Goal: Task Accomplishment & Management: Use online tool/utility

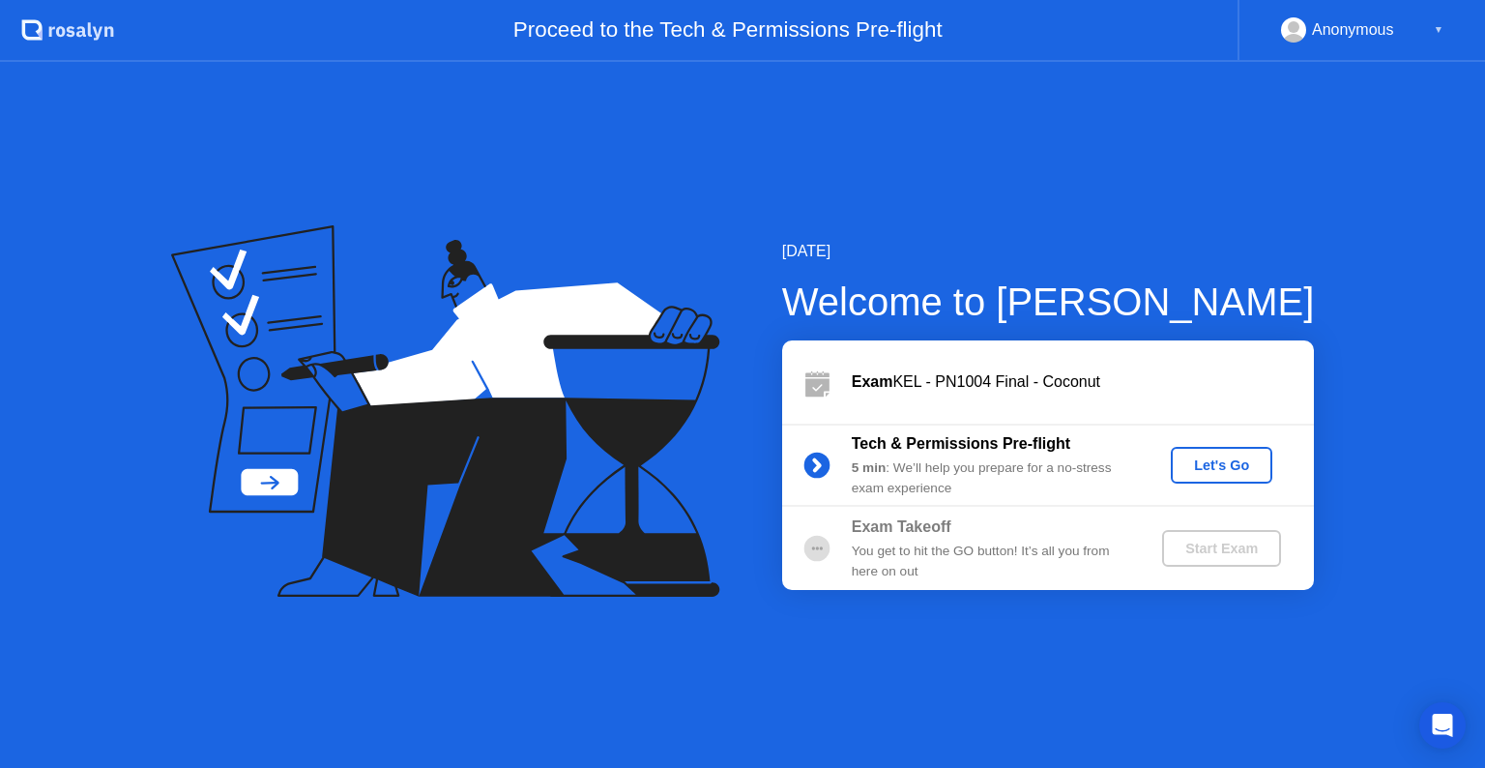
click at [1193, 458] on div "Let's Go" at bounding box center [1222, 464] width 86 height 15
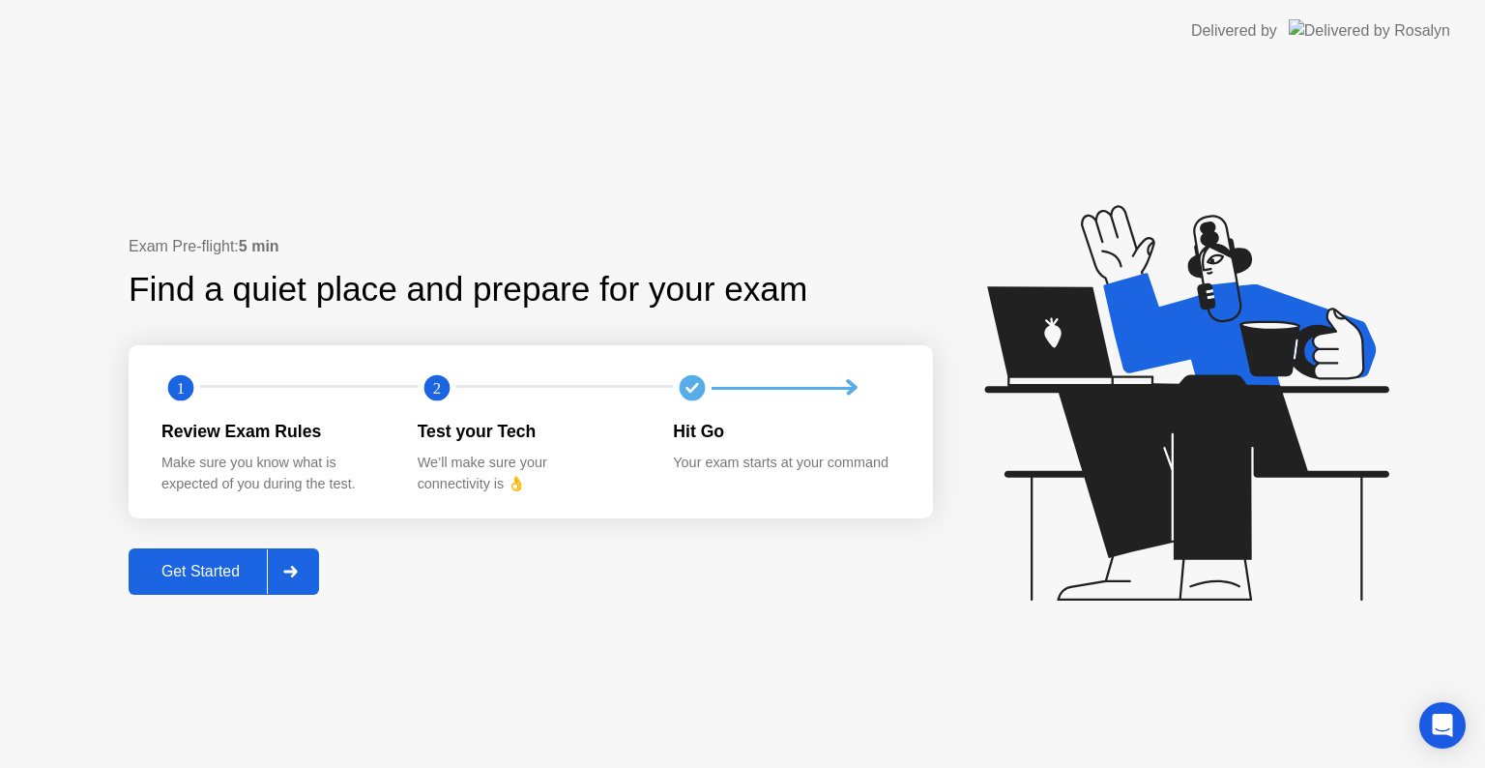
click at [189, 575] on div "Get Started" at bounding box center [200, 571] width 132 height 17
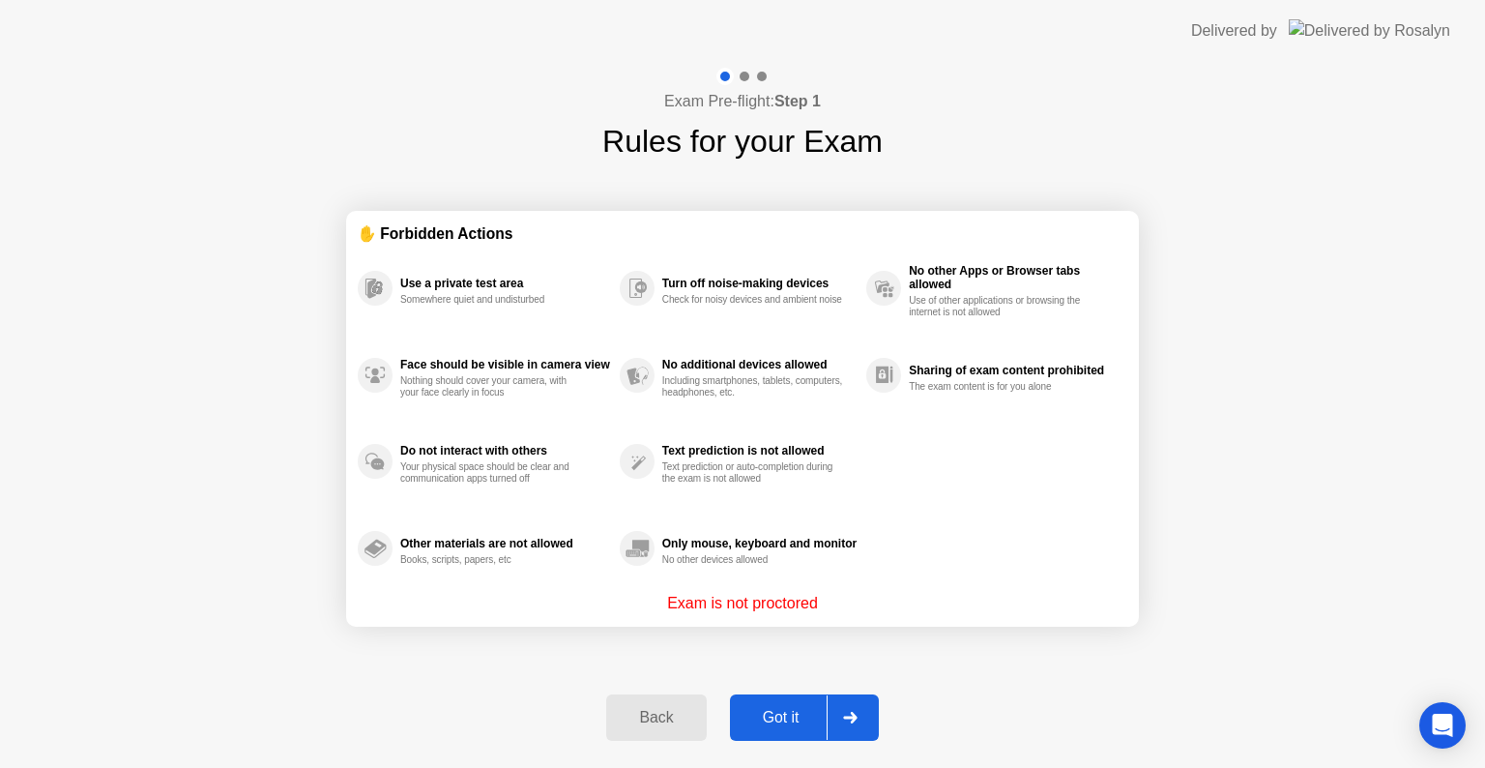
click at [800, 726] on div "Got it" at bounding box center [781, 717] width 91 height 17
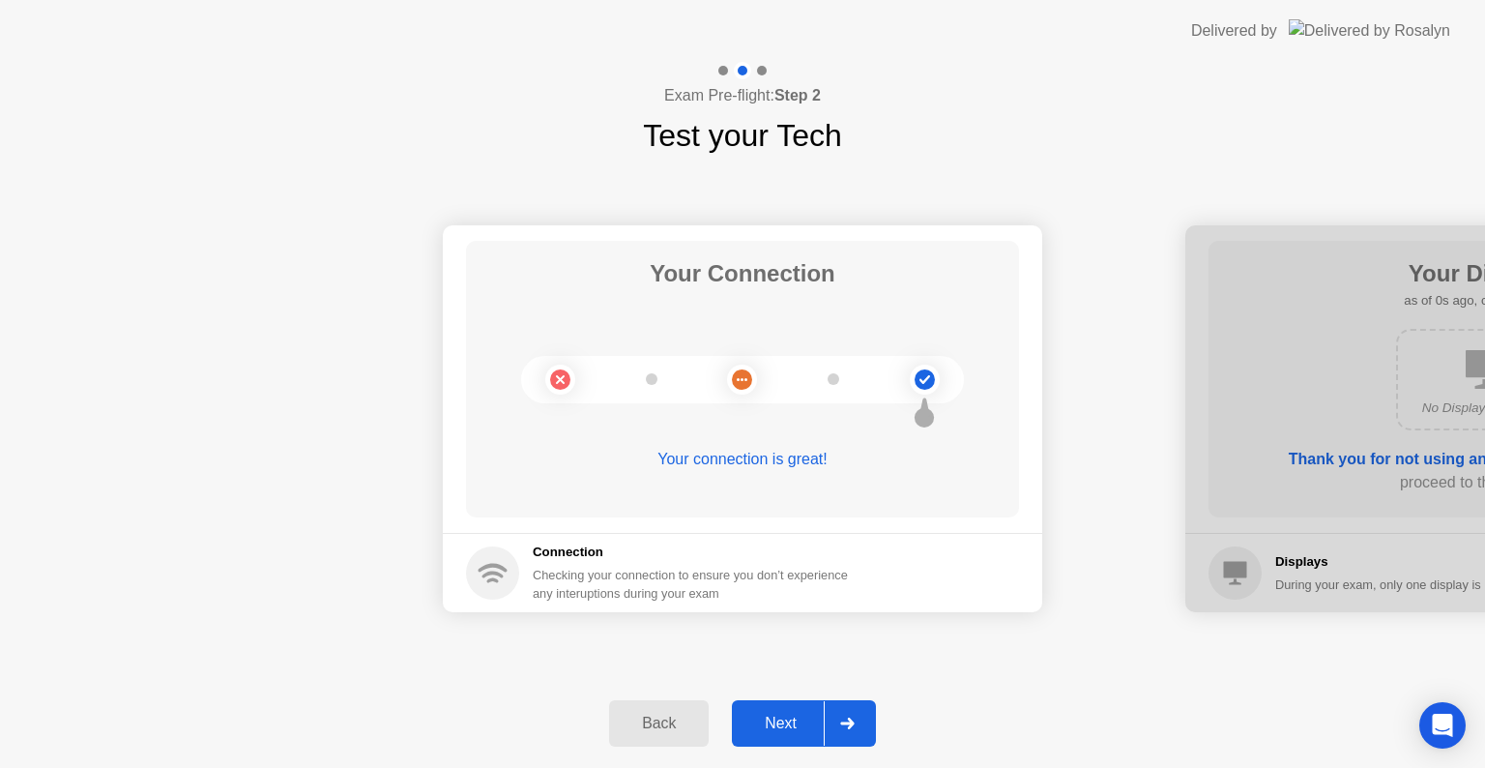
click at [800, 727] on div "Next" at bounding box center [781, 723] width 86 height 17
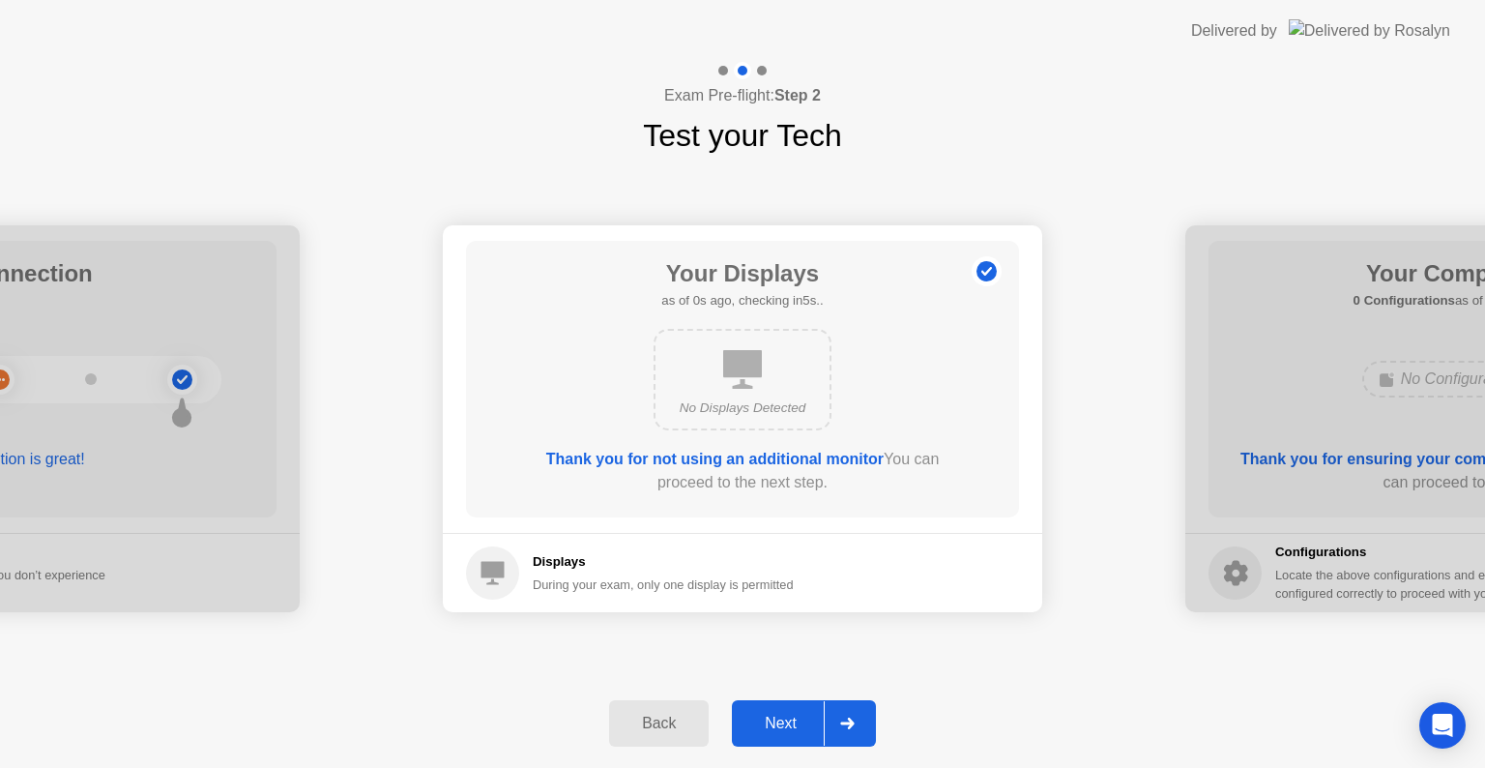
click at [800, 727] on div "Next" at bounding box center [781, 723] width 86 height 17
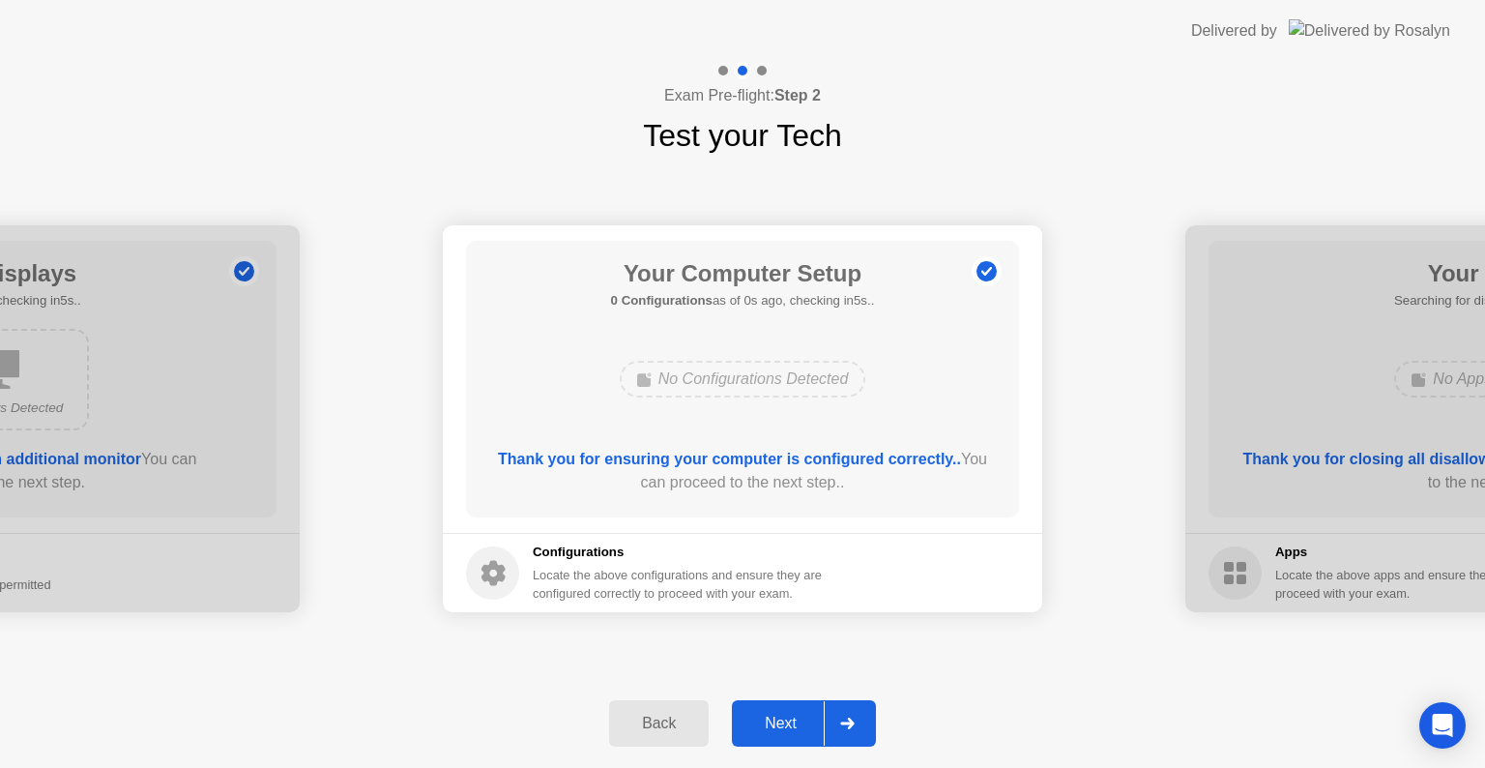
click at [800, 727] on div "Next" at bounding box center [781, 723] width 86 height 17
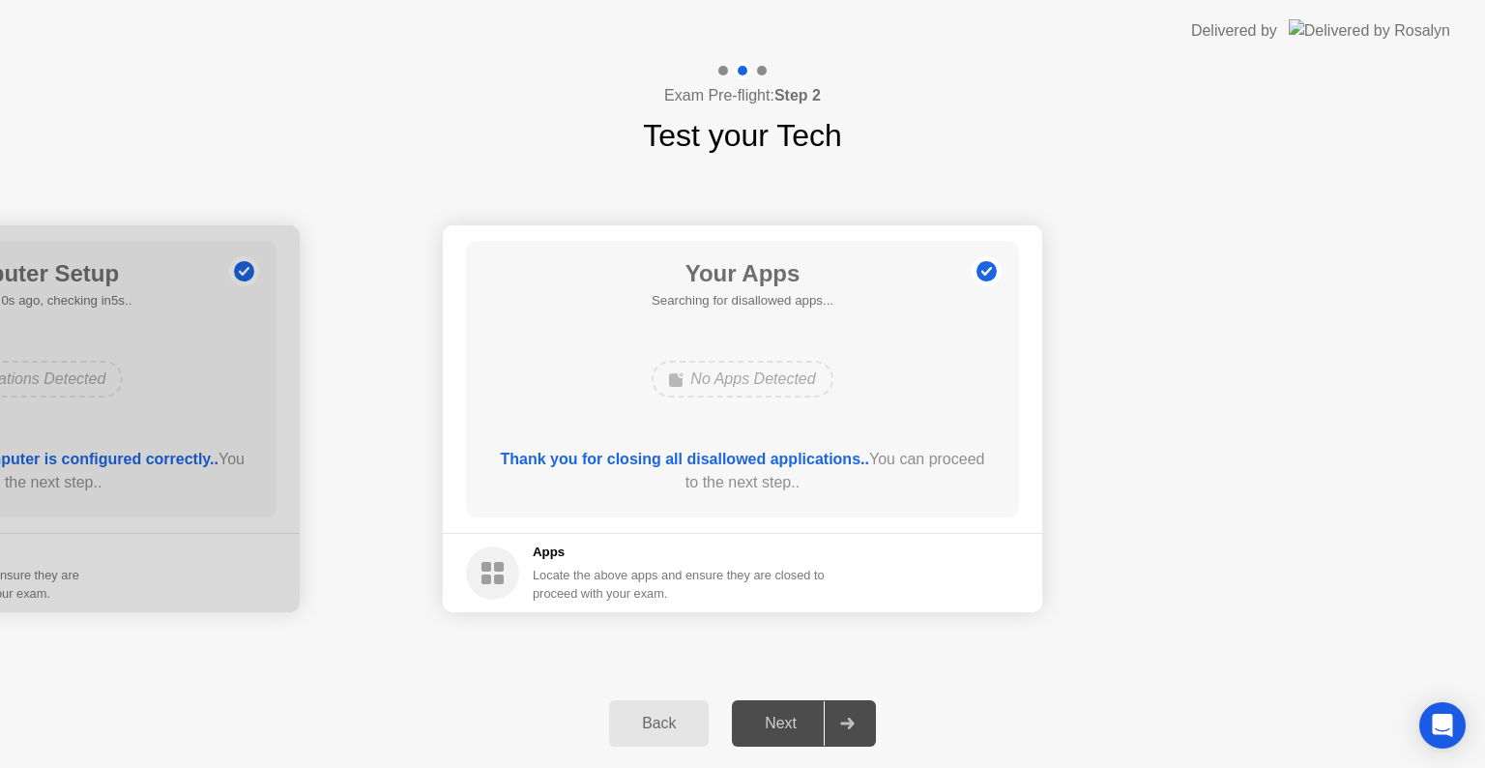
click at [800, 727] on div "Next" at bounding box center [781, 723] width 86 height 17
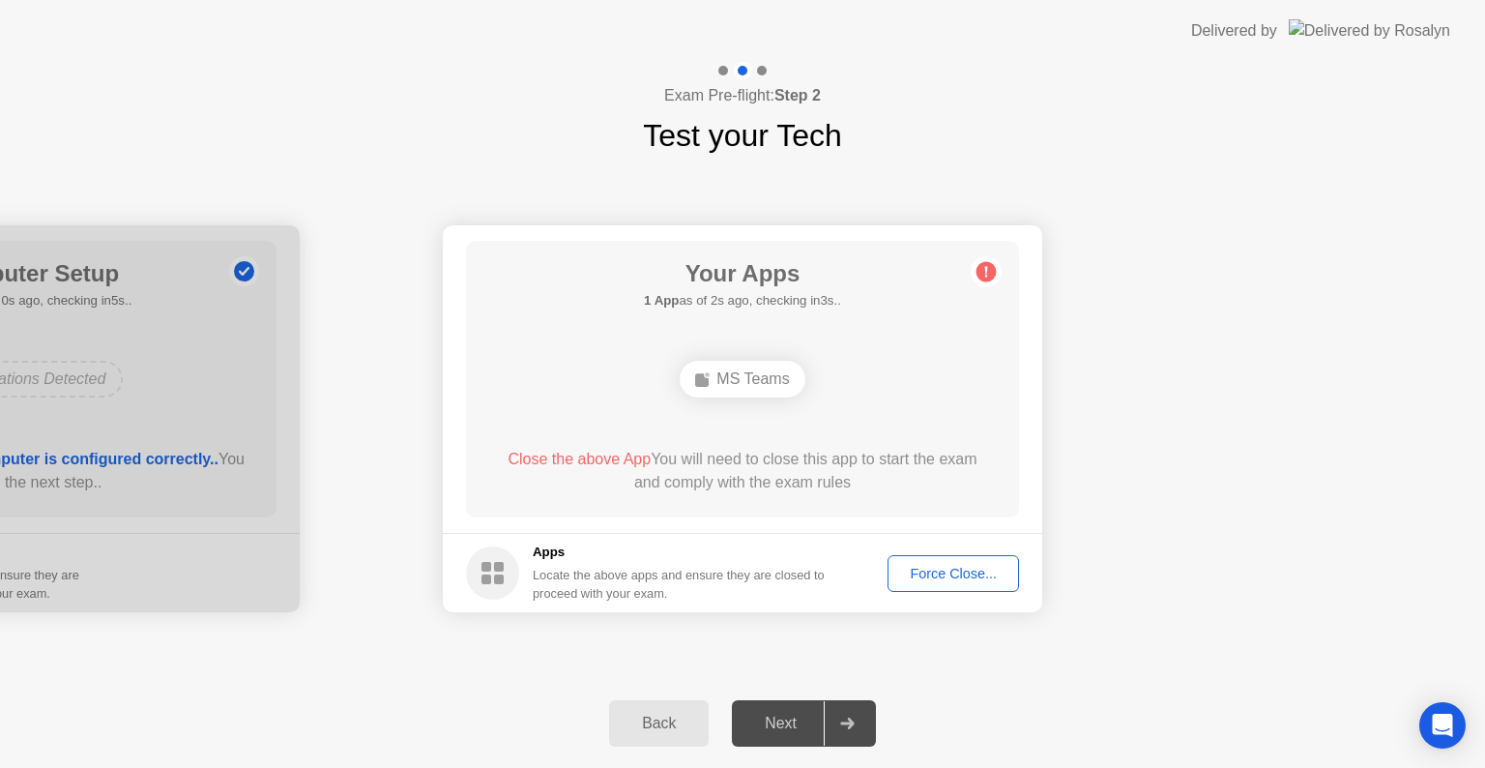
click at [946, 567] on div "Force Close..." at bounding box center [953, 573] width 118 height 15
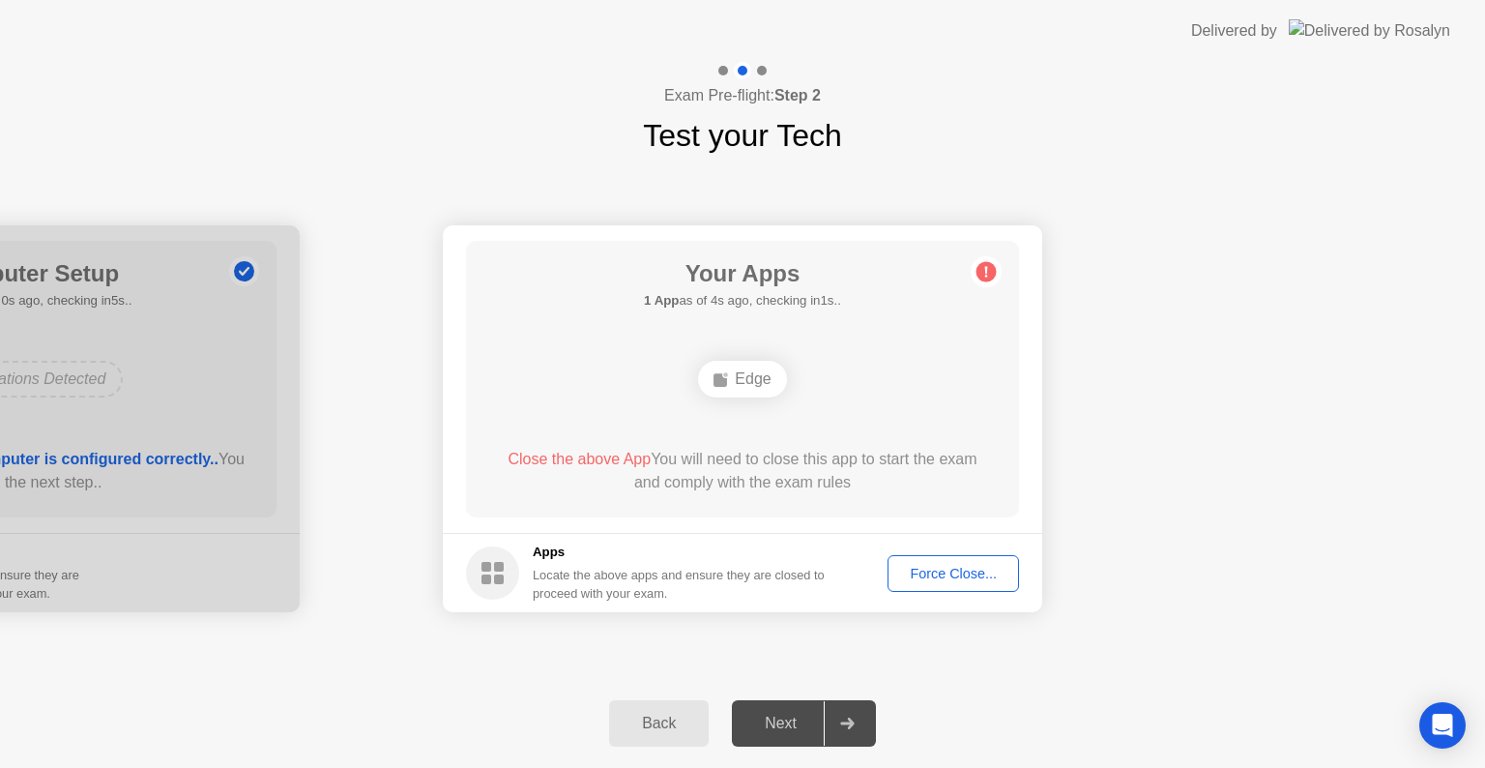
click at [586, 453] on span "Close the above App" at bounding box center [579, 459] width 143 height 16
click at [743, 367] on div "Edge" at bounding box center [742, 379] width 88 height 37
click at [950, 566] on div "Force Close..." at bounding box center [953, 573] width 118 height 15
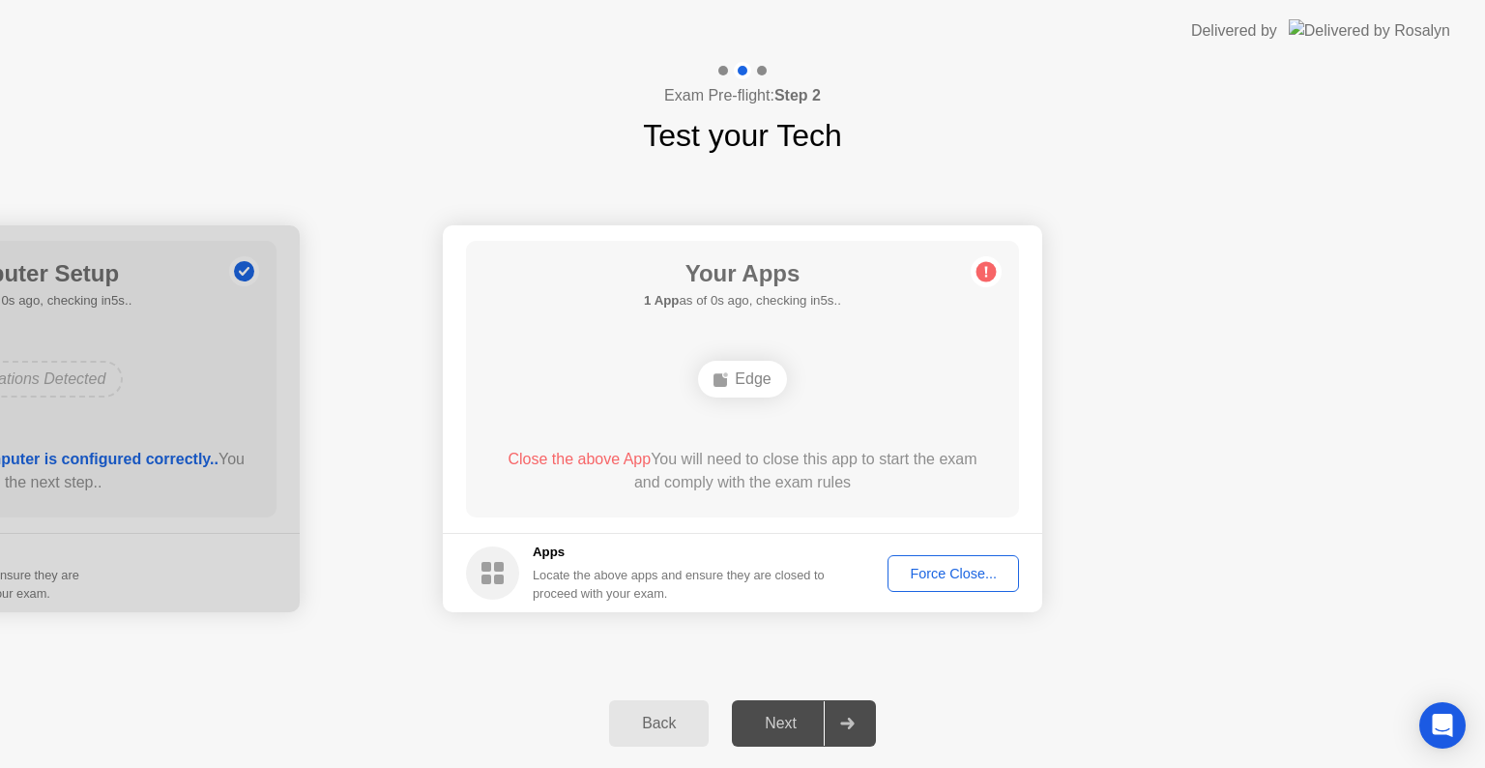
click at [932, 576] on div "Force Close..." at bounding box center [953, 573] width 118 height 15
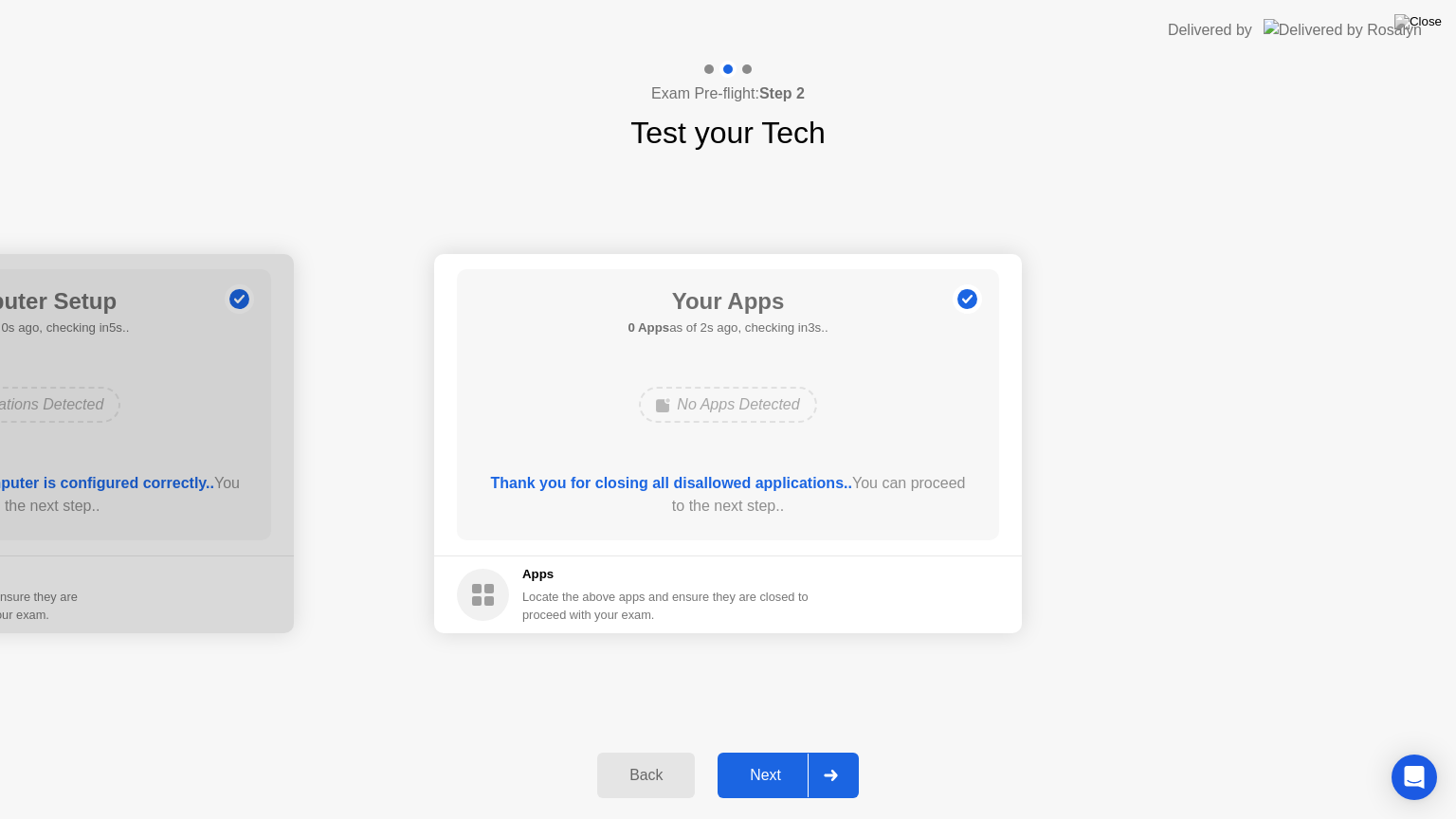
click at [755, 752] on div "Next" at bounding box center [766, 775] width 84 height 17
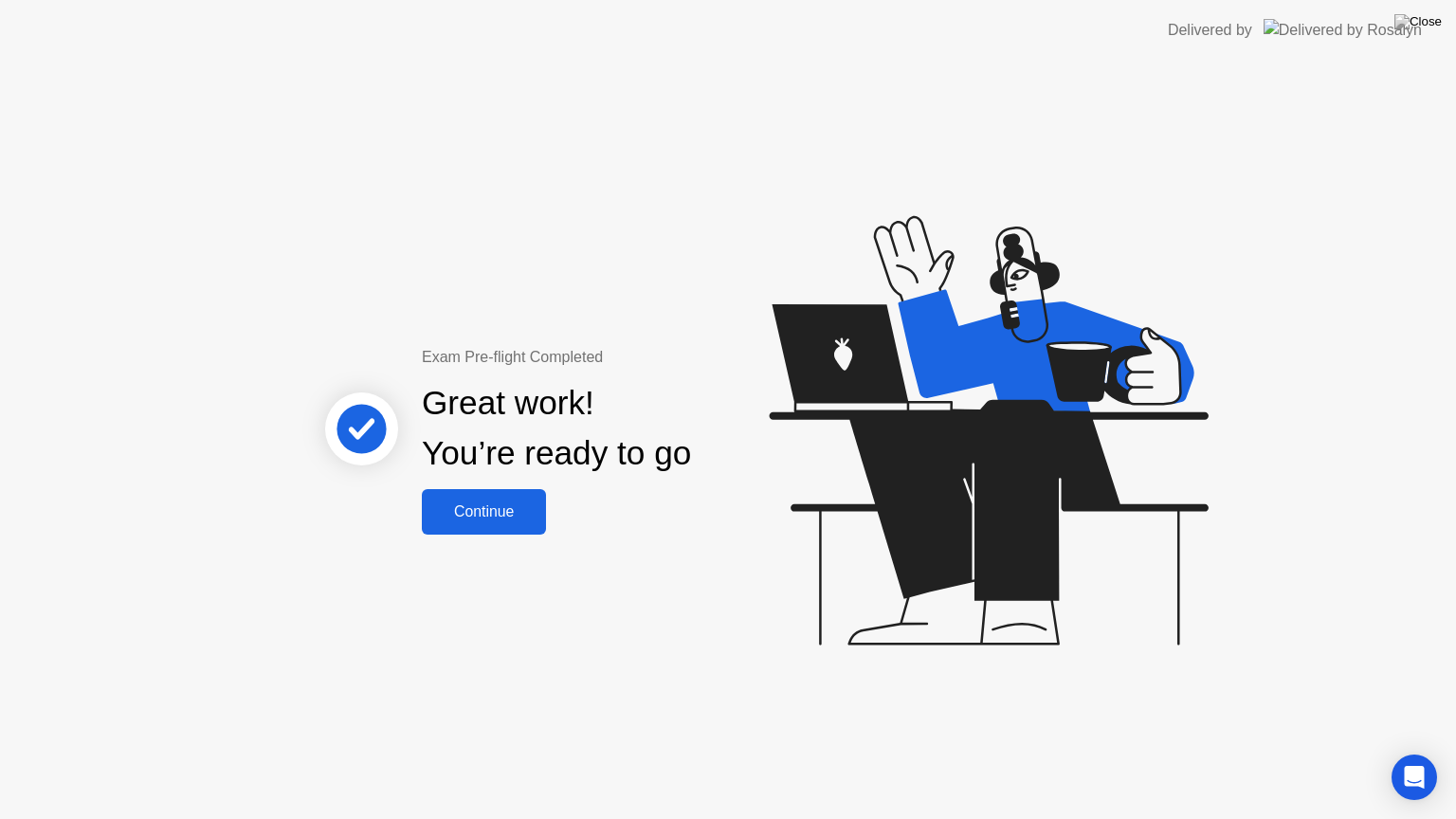
click at [518, 519] on div "Continue" at bounding box center [483, 511] width 113 height 17
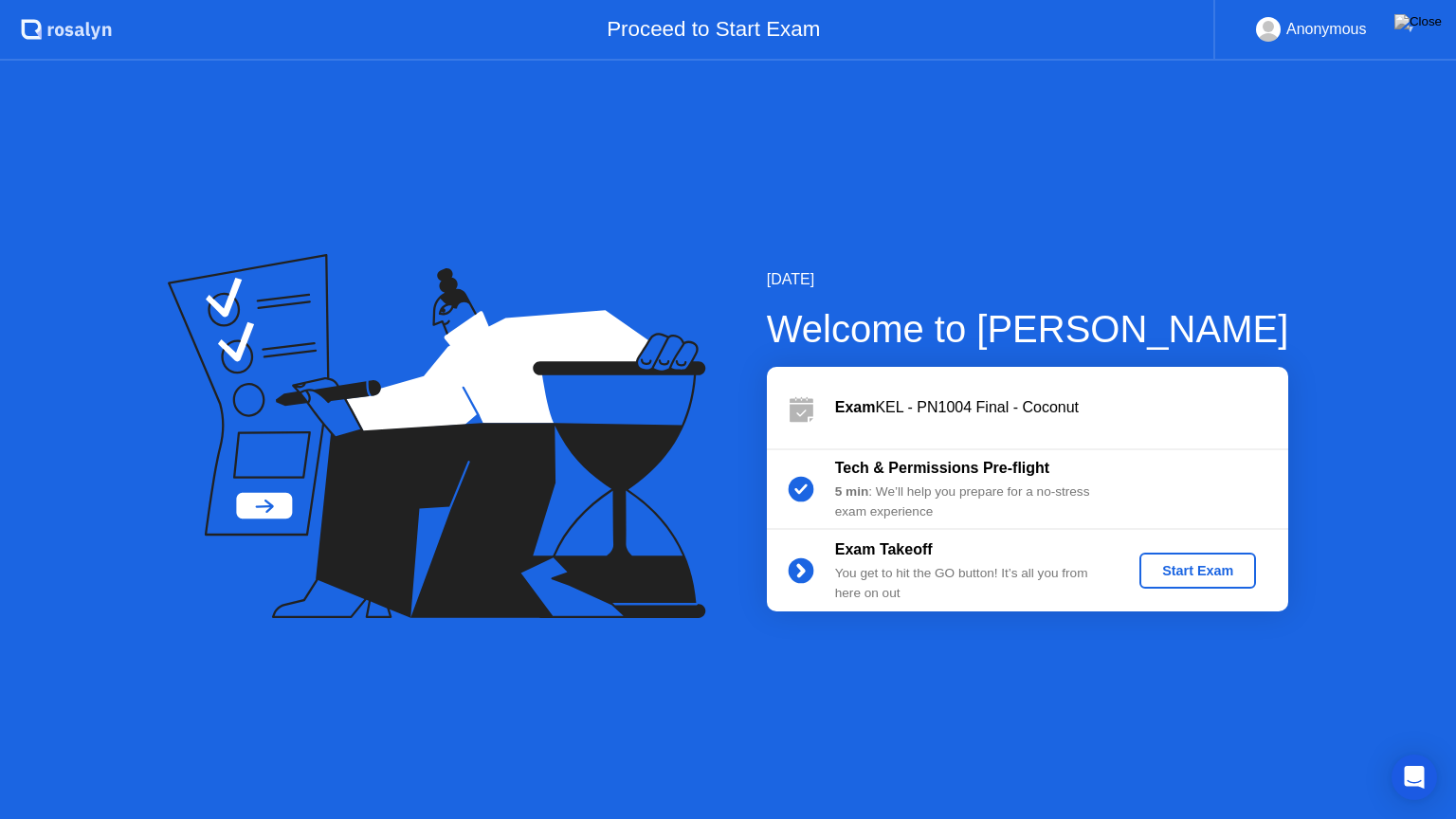
click at [1215, 583] on button "Start Exam" at bounding box center [1197, 571] width 117 height 36
